Goal: Information Seeking & Learning: Learn about a topic

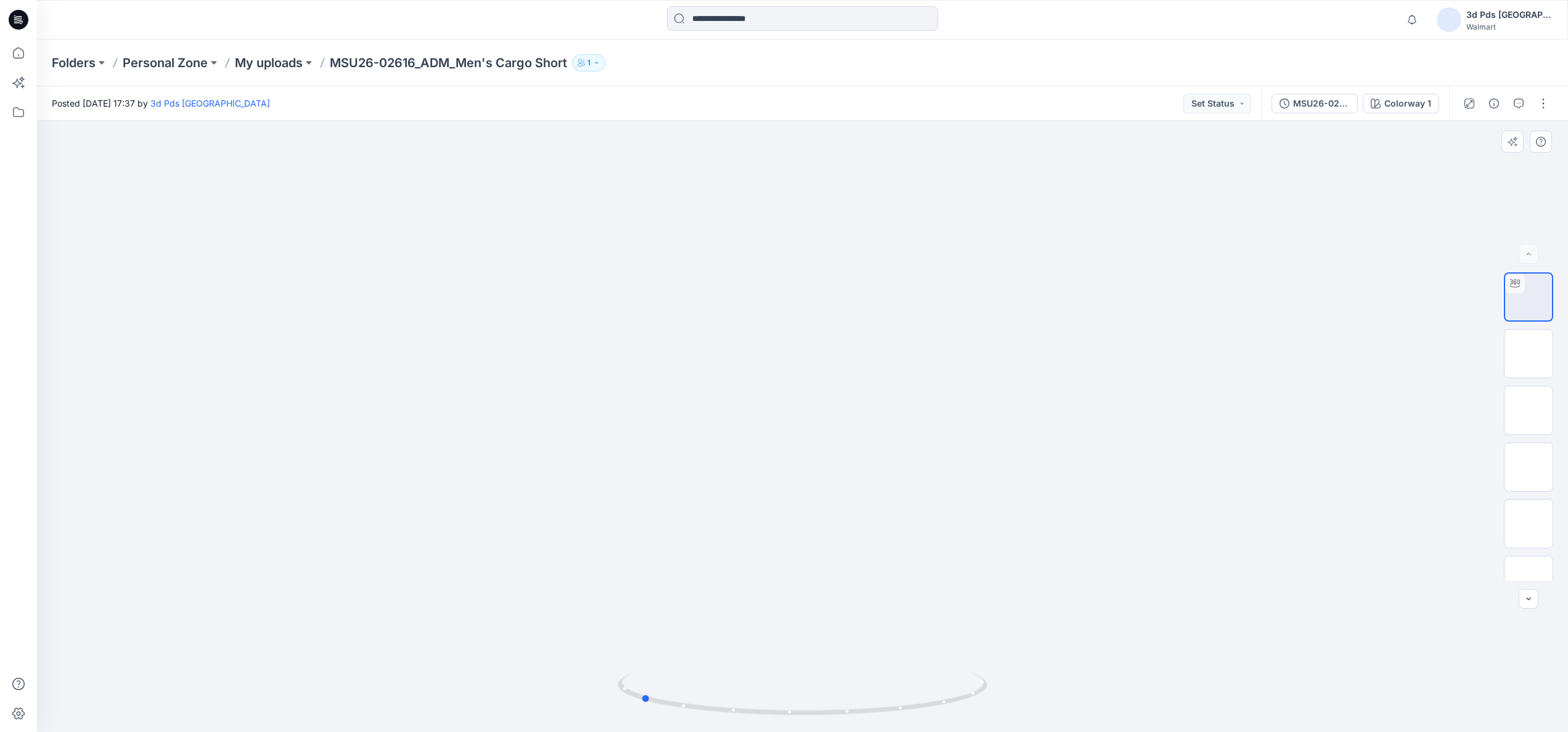
drag, startPoint x: 806, startPoint y: 718, endPoint x: 1384, endPoint y: 705, distance: 578.1
click at [1384, 705] on div at bounding box center [802, 426] width 1531 height 611
click at [1529, 353] on img at bounding box center [1529, 353] width 0 height 0
click at [1529, 411] on img at bounding box center [1529, 411] width 0 height 0
click at [1529, 467] on img at bounding box center [1529, 467] width 0 height 0
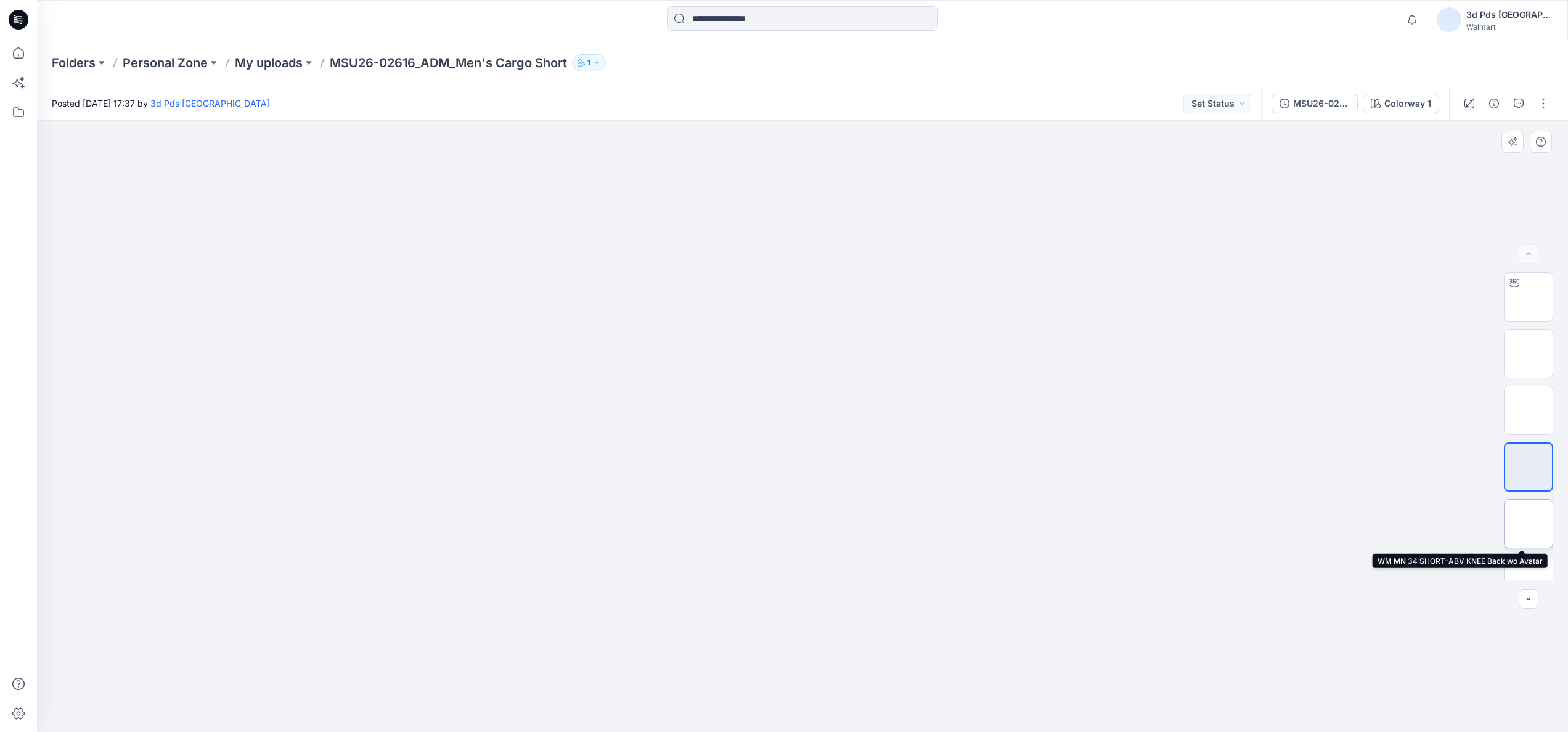
click at [1529, 524] on img at bounding box center [1529, 524] width 0 height 0
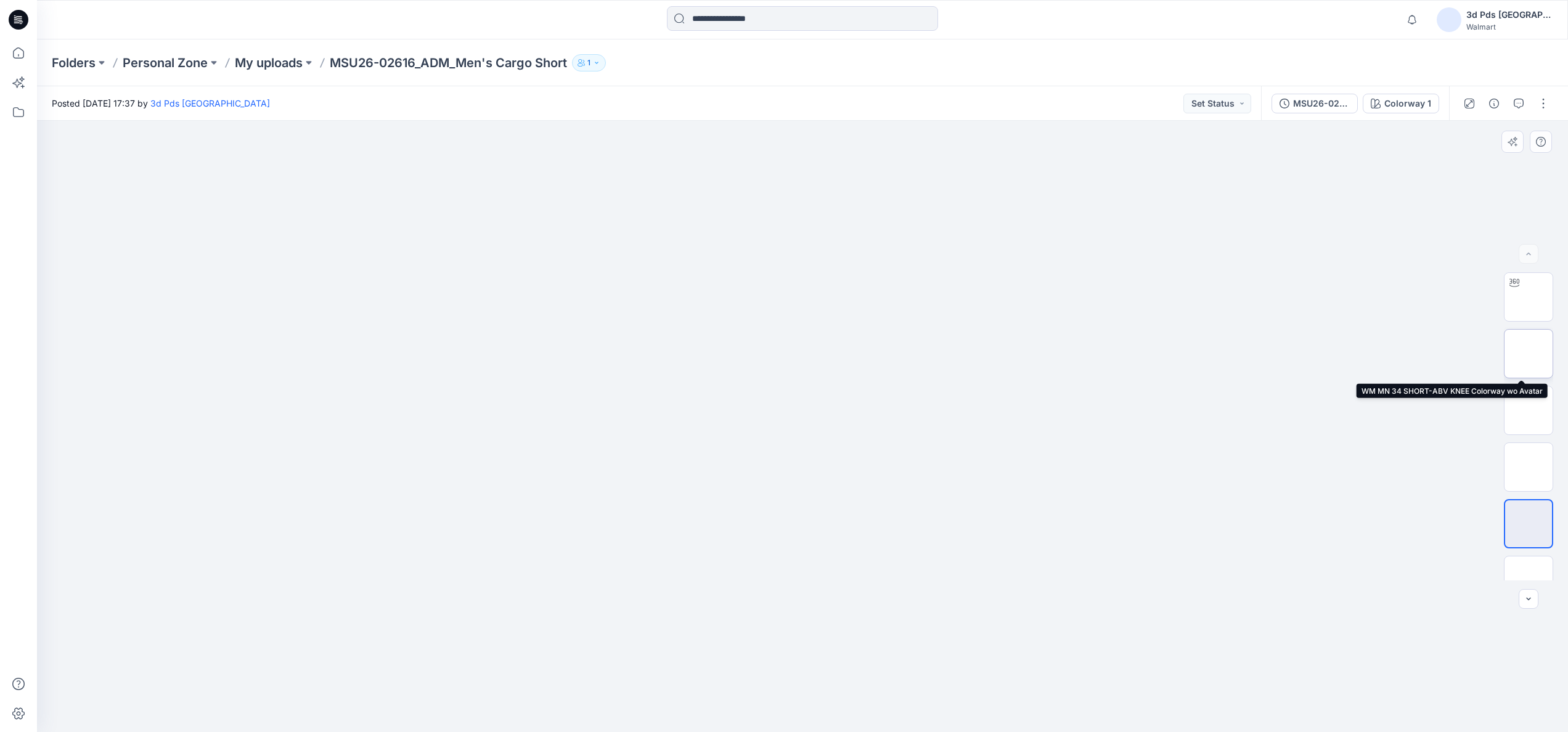
click at [1529, 353] on img at bounding box center [1529, 353] width 0 height 0
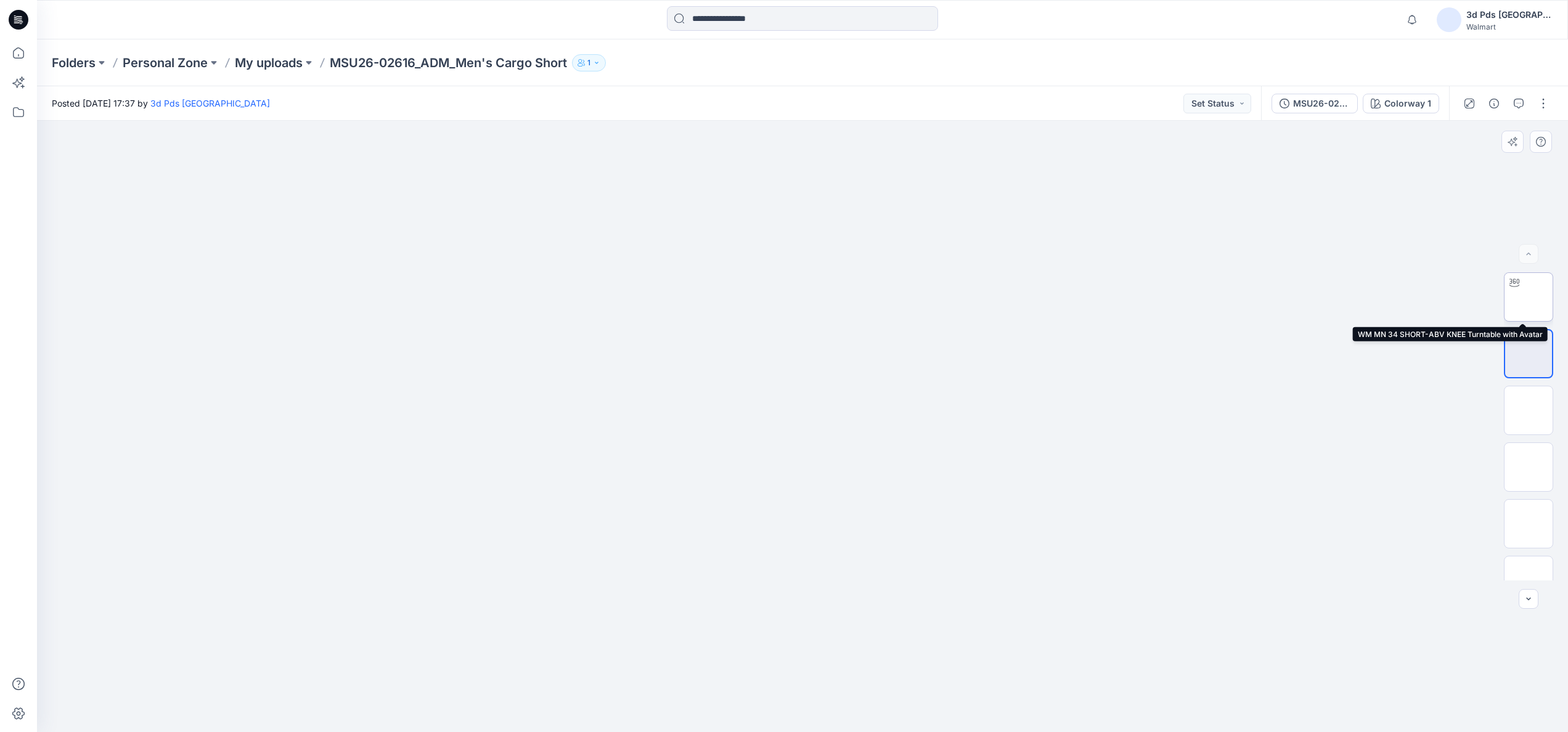
click at [1506, 273] on div at bounding box center [1514, 283] width 20 height 20
drag, startPoint x: 784, startPoint y: 437, endPoint x: 691, endPoint y: 348, distance: 128.7
drag, startPoint x: 809, startPoint y: 716, endPoint x: 1179, endPoint y: 708, distance: 370.1
click at [1179, 708] on div at bounding box center [802, 426] width 1531 height 611
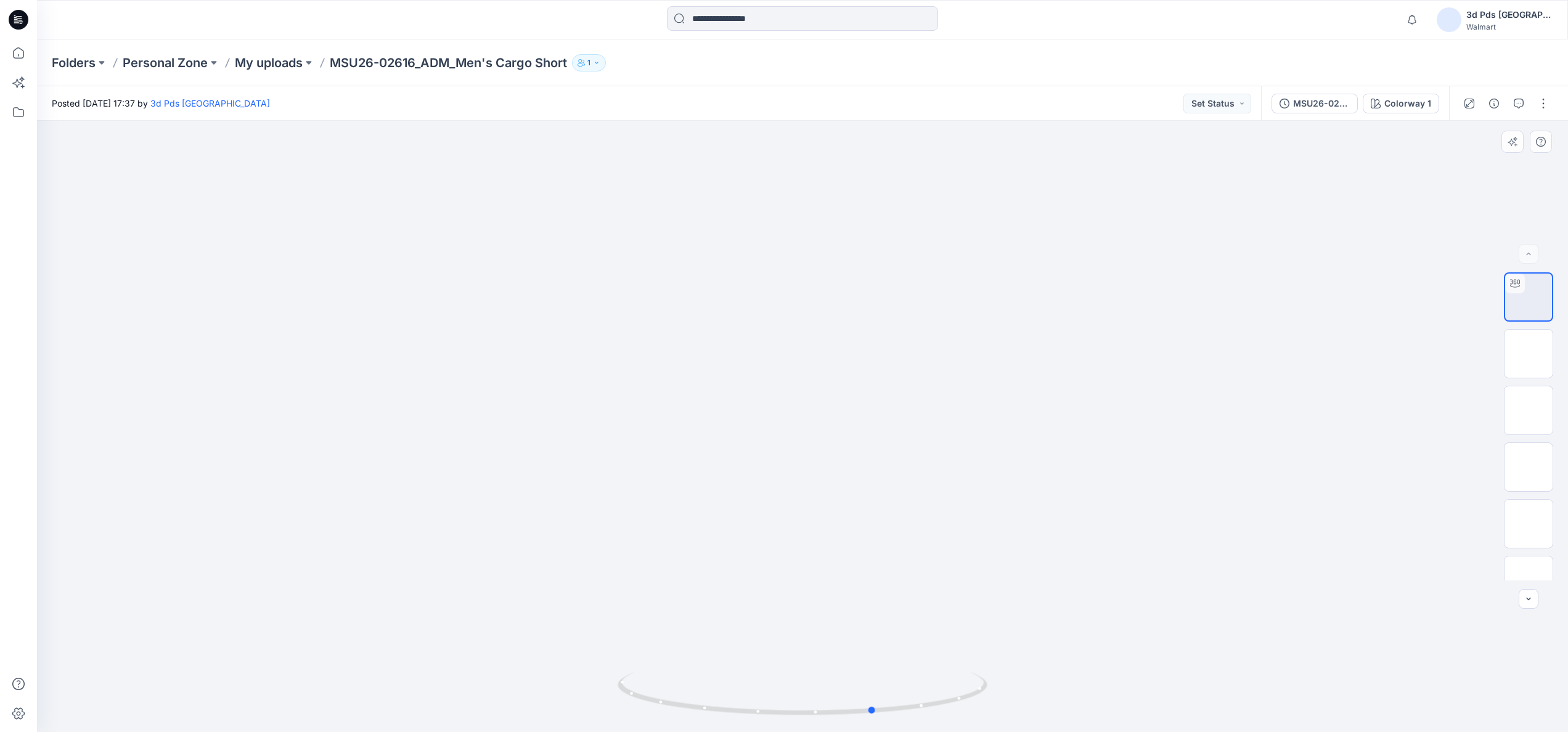
drag, startPoint x: 810, startPoint y: 716, endPoint x: 881, endPoint y: 721, distance: 71.2
click at [881, 721] on div at bounding box center [802, 701] width 370 height 62
